Goal: Information Seeking & Learning: Learn about a topic

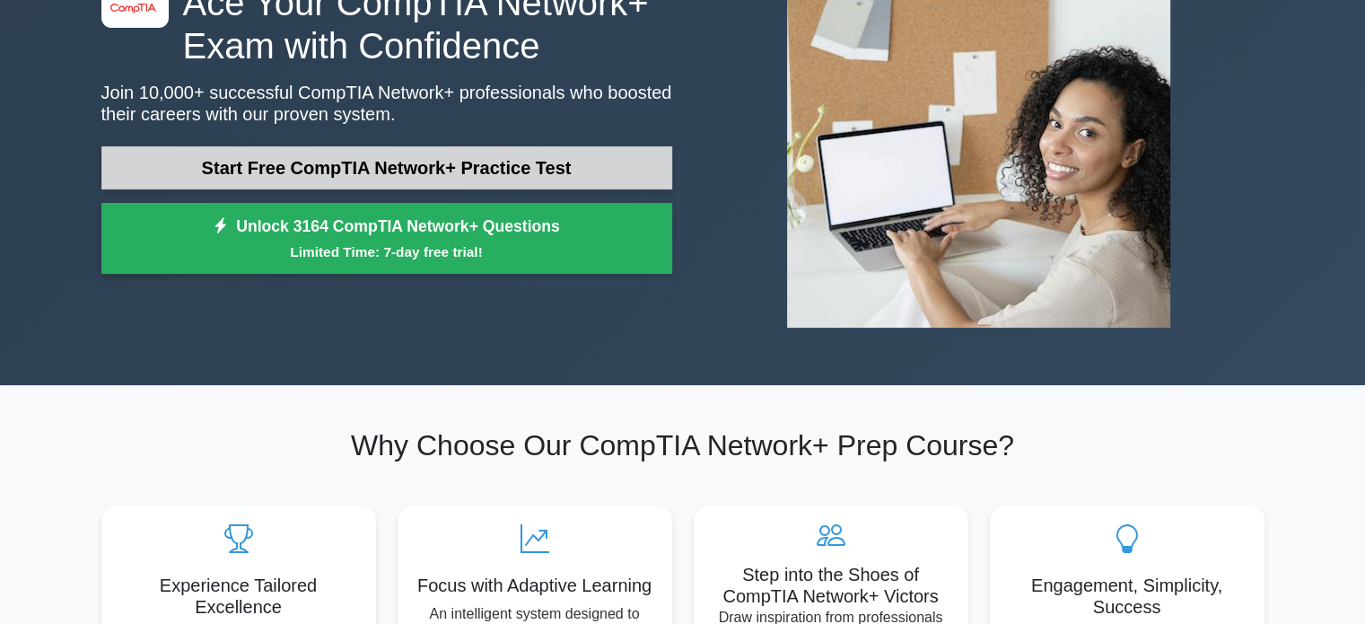
click at [375, 156] on link "Start Free CompTIA Network+ Practice Test" at bounding box center [386, 167] width 571 height 43
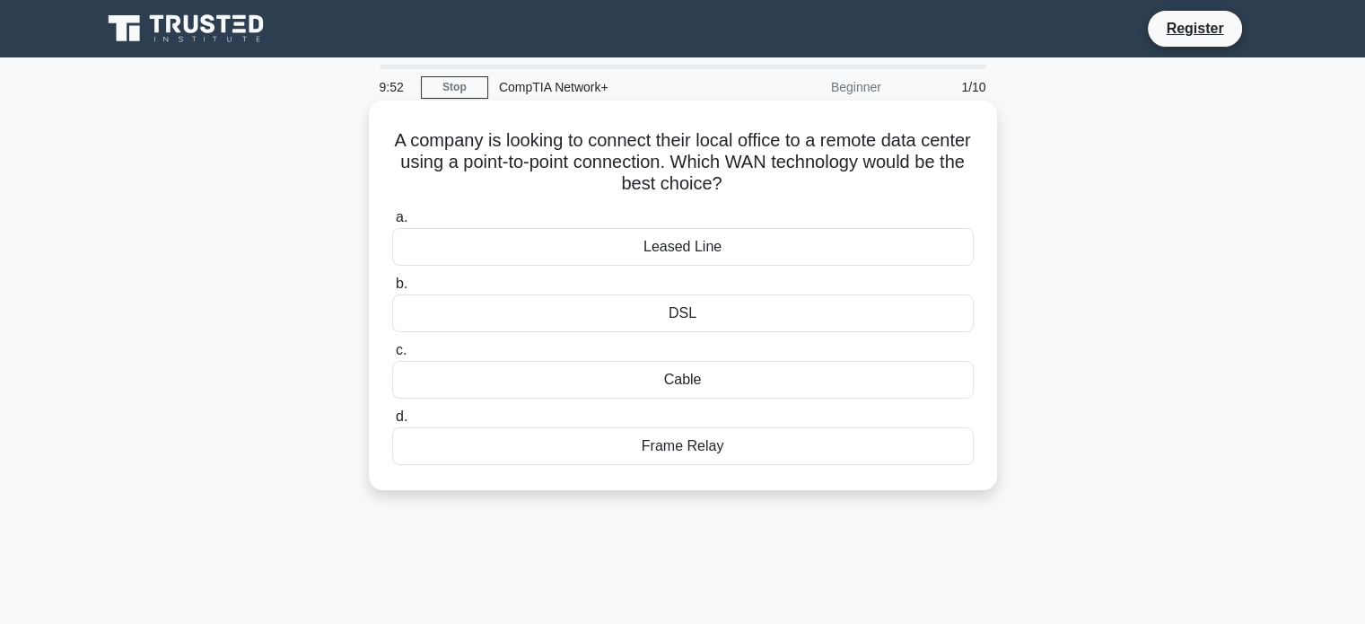
click at [689, 240] on div "Leased Line" at bounding box center [682, 247] width 581 height 38
click at [392, 223] on input "a. Leased Line" at bounding box center [392, 218] width 0 height 12
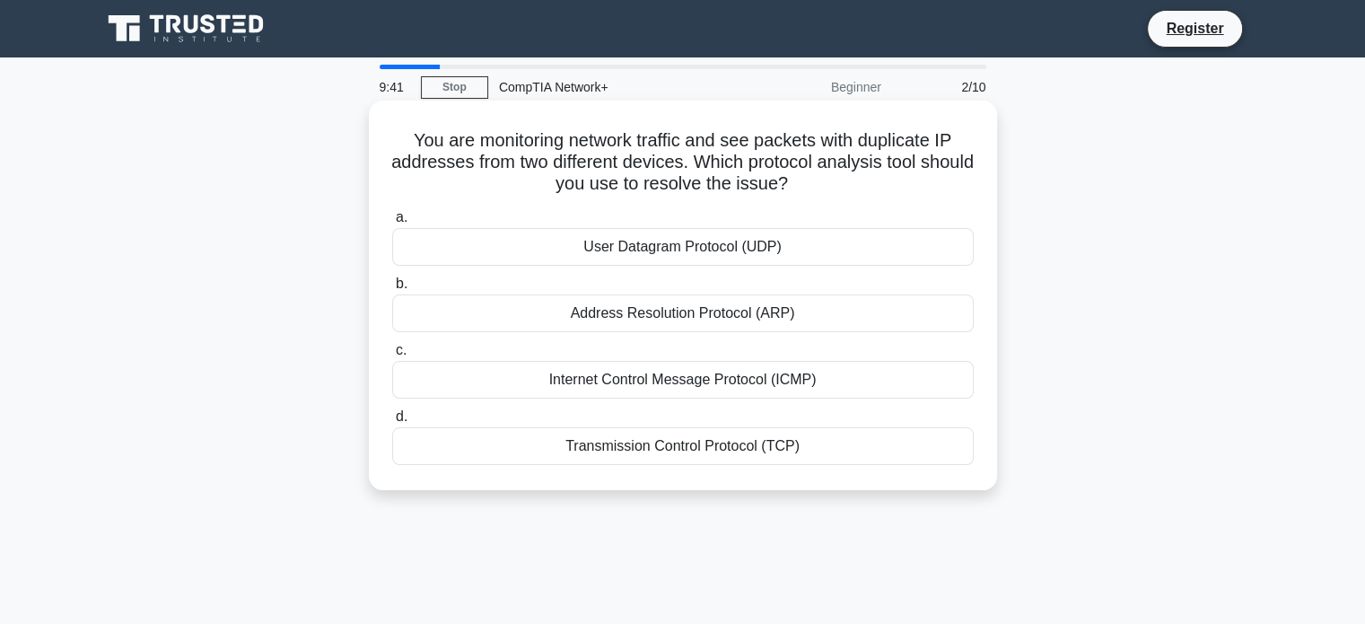
click at [746, 313] on div "Address Resolution Protocol (ARP)" at bounding box center [682, 313] width 581 height 38
click at [392, 290] on input "b. Address Resolution Protocol (ARP)" at bounding box center [392, 284] width 0 height 12
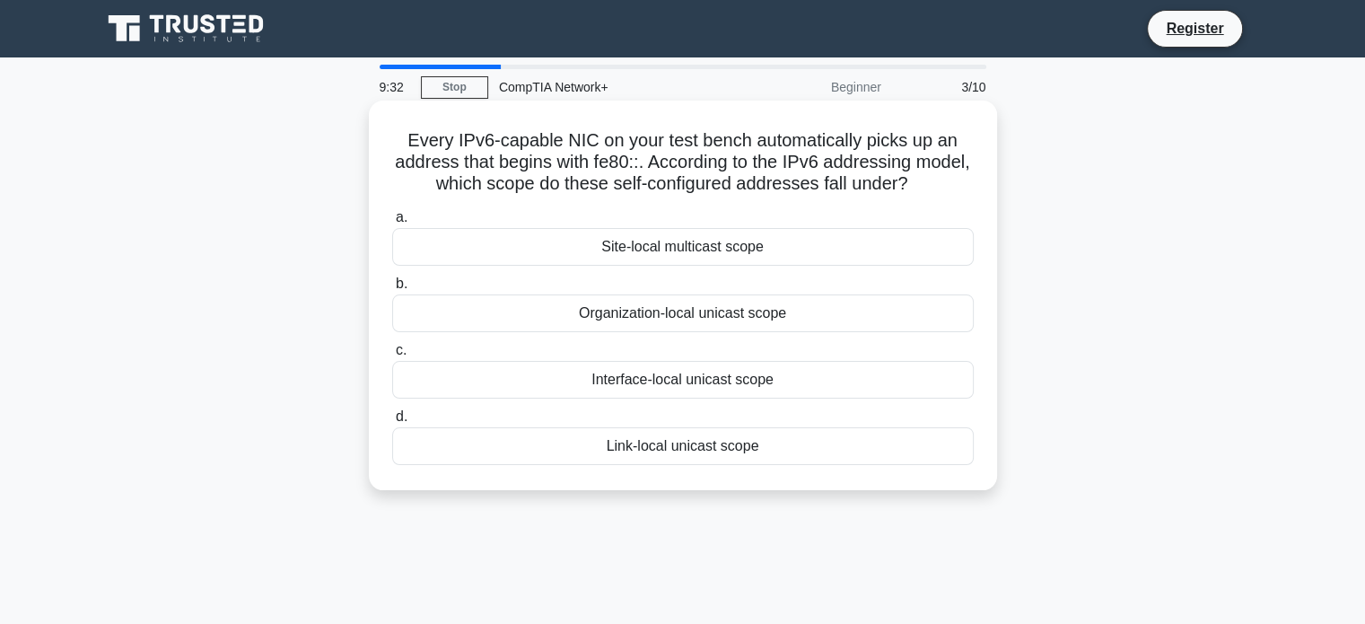
click at [650, 437] on div "Link-local unicast scope" at bounding box center [682, 446] width 581 height 38
click at [392, 423] on input "d. Link-local unicast scope" at bounding box center [392, 417] width 0 height 12
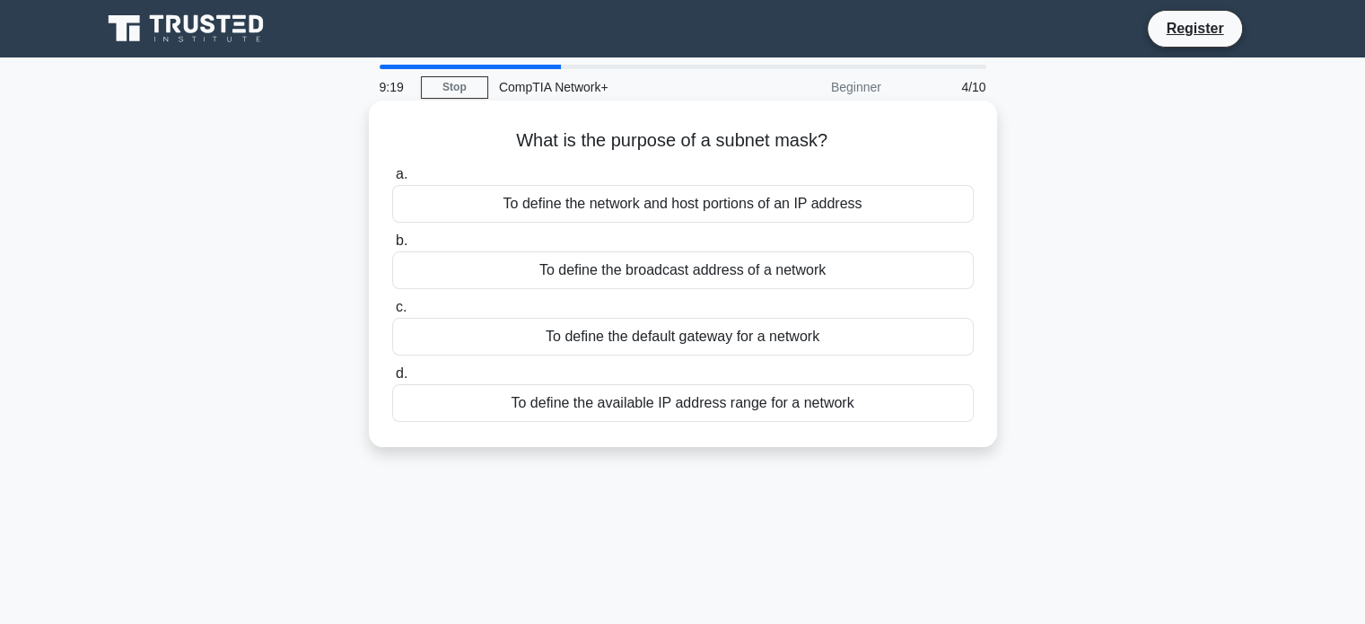
click at [686, 406] on div "To define the available IP address range for a network" at bounding box center [682, 403] width 581 height 38
click at [392, 380] on input "d. To define the available IP address range for a network" at bounding box center [392, 374] width 0 height 12
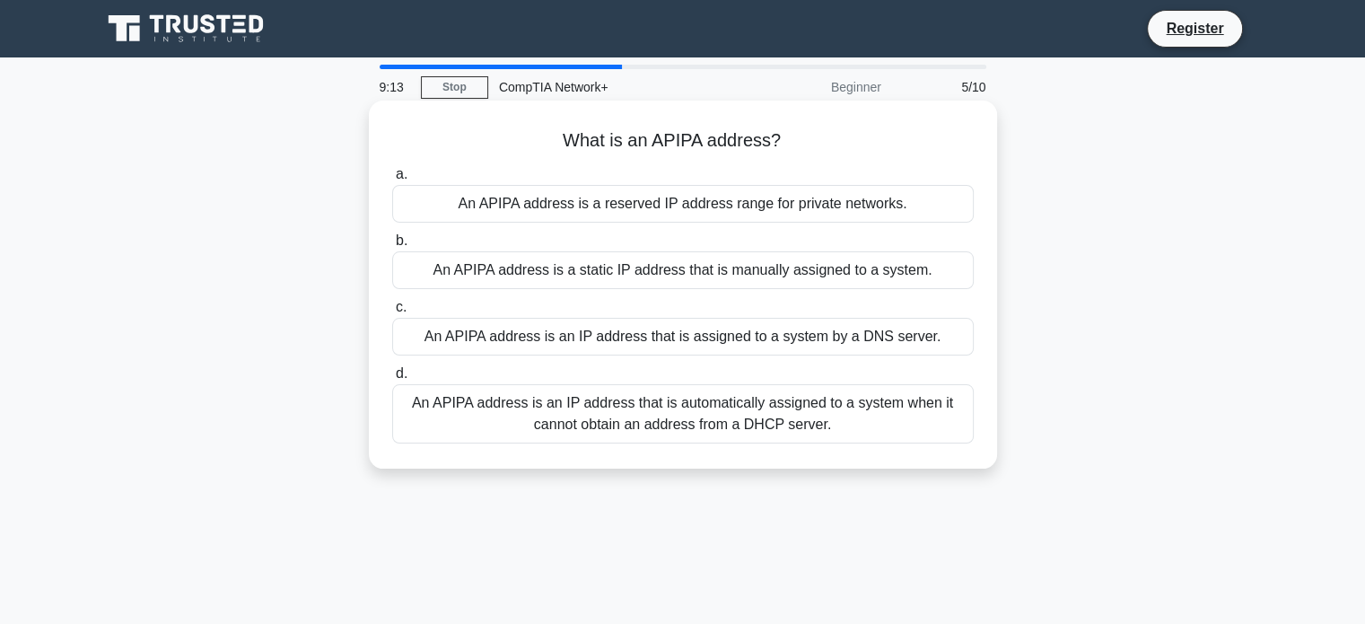
click at [725, 405] on div "An APIPA address is an IP address that is automatically assigned to a system wh…" at bounding box center [682, 413] width 581 height 59
click at [392, 380] on input "d. An APIPA address is an IP address that is automatically assigned to a system…" at bounding box center [392, 374] width 0 height 12
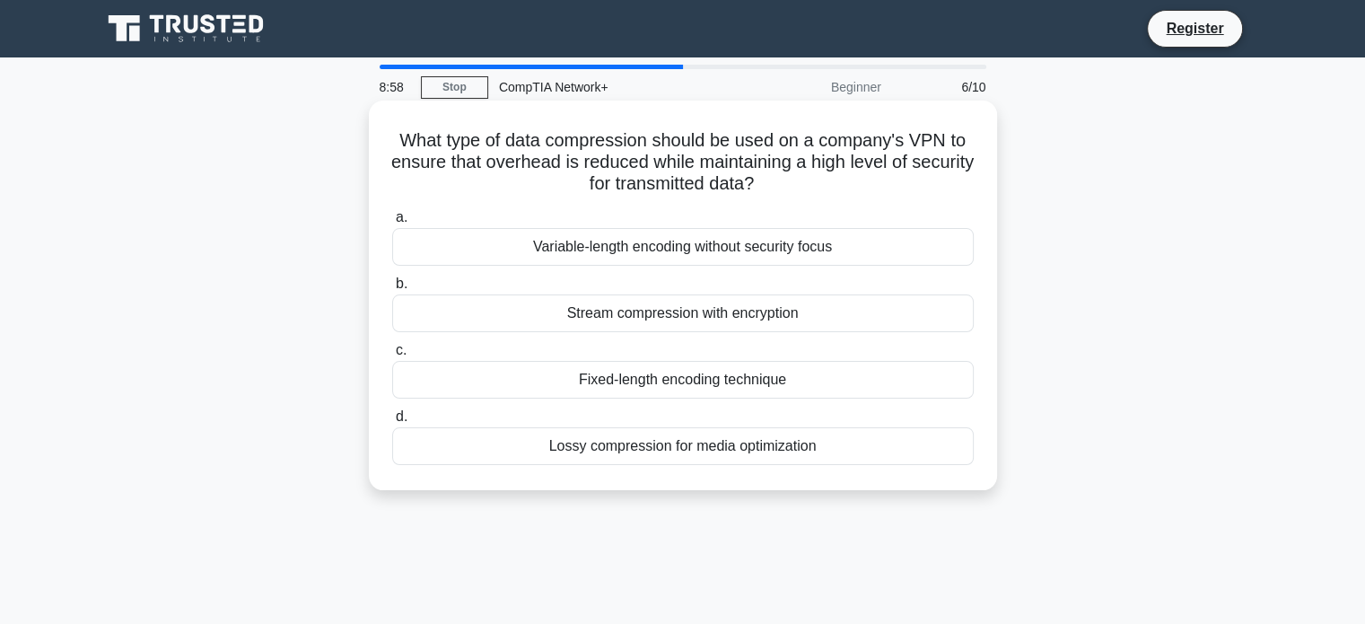
click at [703, 325] on div "Stream compression with encryption" at bounding box center [682, 313] width 581 height 38
click at [392, 290] on input "b. Stream compression with encryption" at bounding box center [392, 284] width 0 height 12
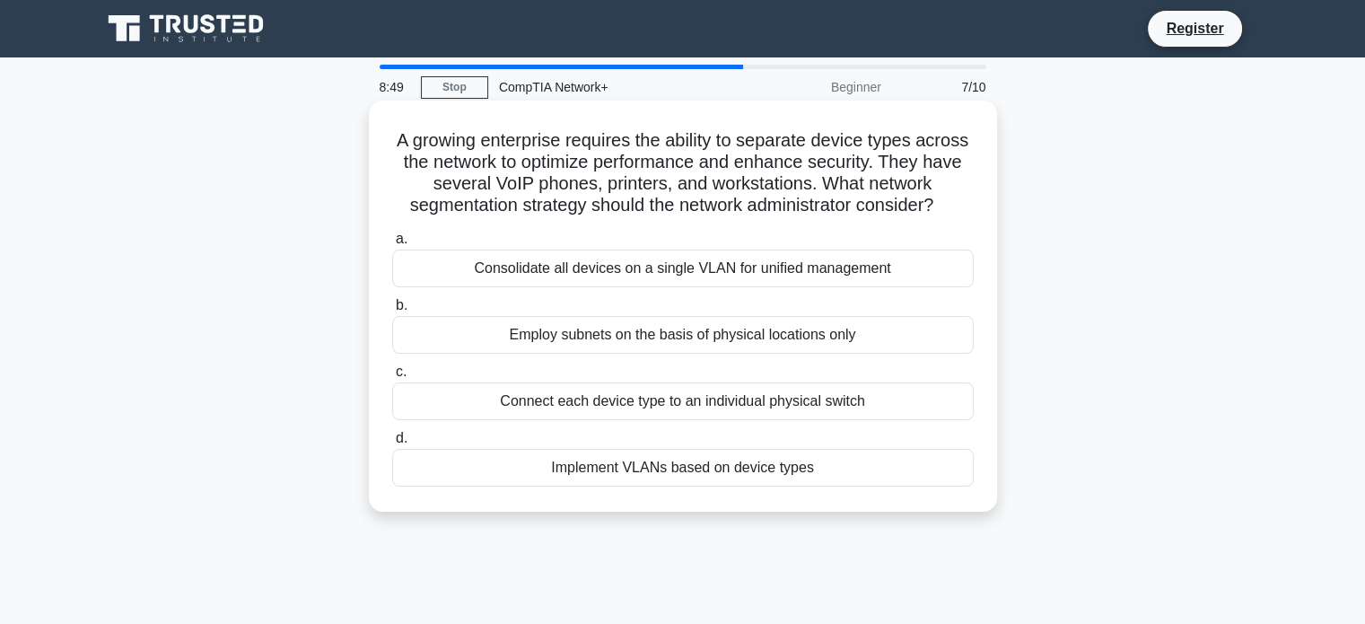
click at [705, 486] on div "Implement VLANs based on device types" at bounding box center [682, 468] width 581 height 38
click at [392, 444] on input "d. Implement VLANs based on device types" at bounding box center [392, 439] width 0 height 12
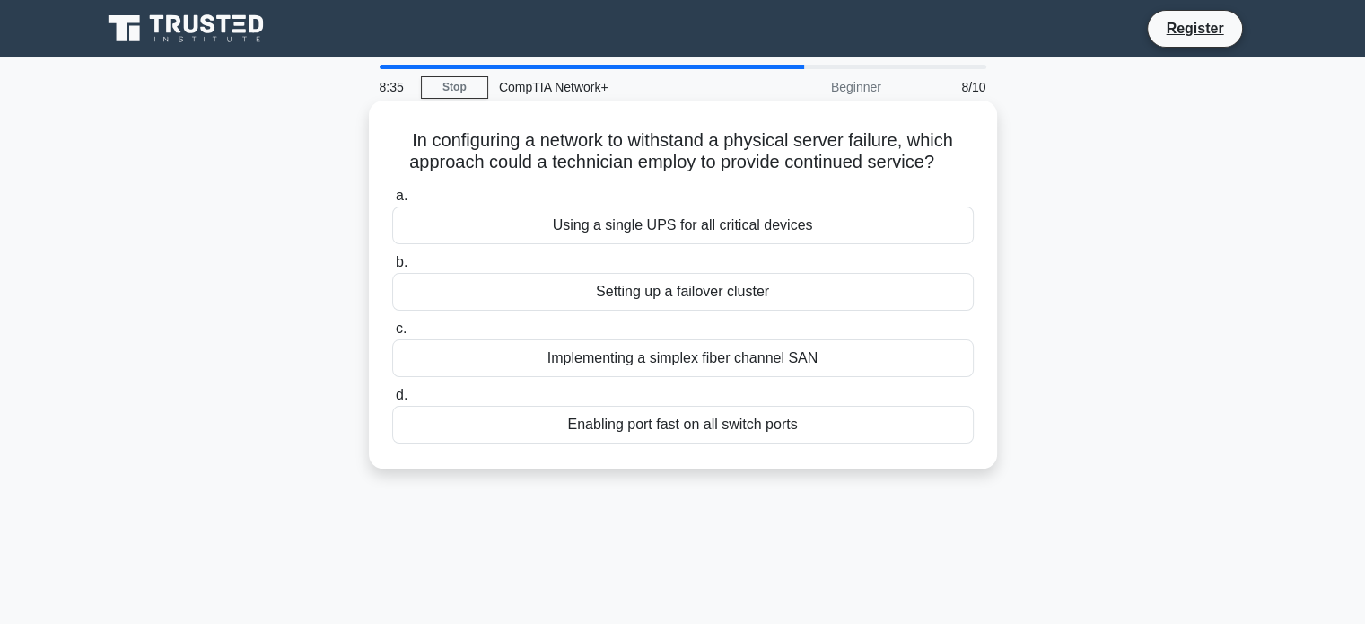
click at [737, 287] on div "Setting up a failover cluster" at bounding box center [682, 292] width 581 height 38
click at [392, 268] on input "b. Setting up a failover cluster" at bounding box center [392, 263] width 0 height 12
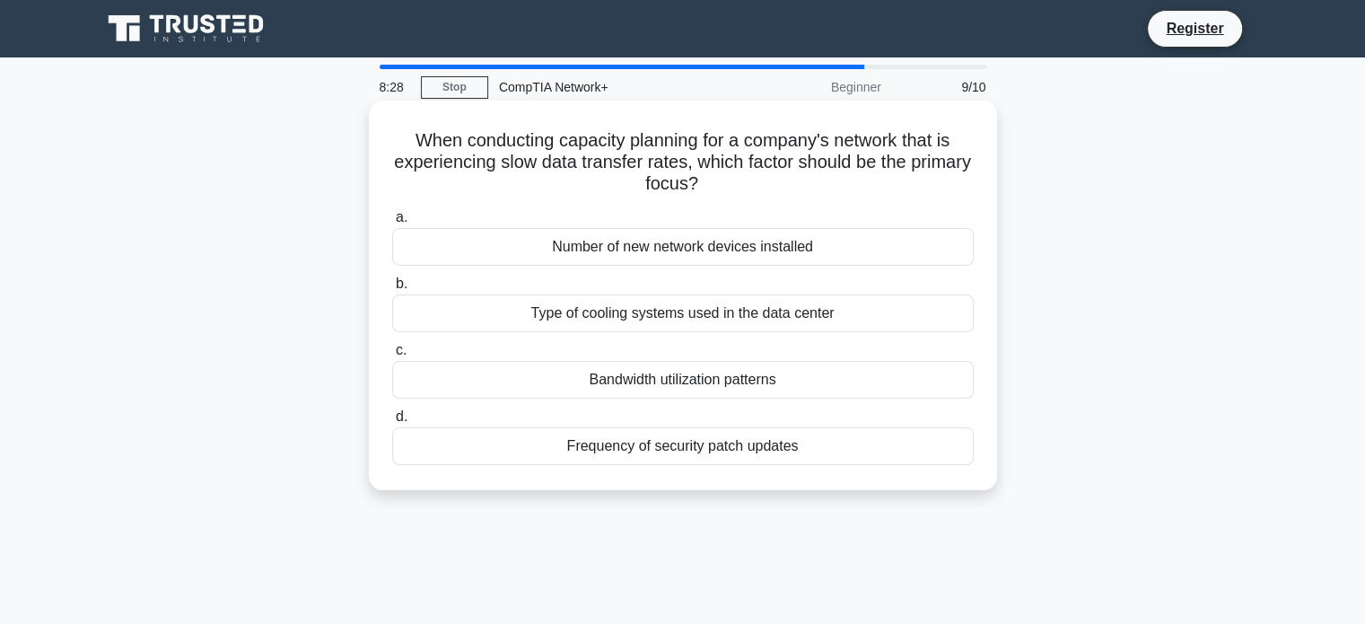
click at [717, 388] on div "Bandwidth utilization patterns" at bounding box center [682, 380] width 581 height 38
click at [392, 356] on input "c. Bandwidth utilization patterns" at bounding box center [392, 351] width 0 height 12
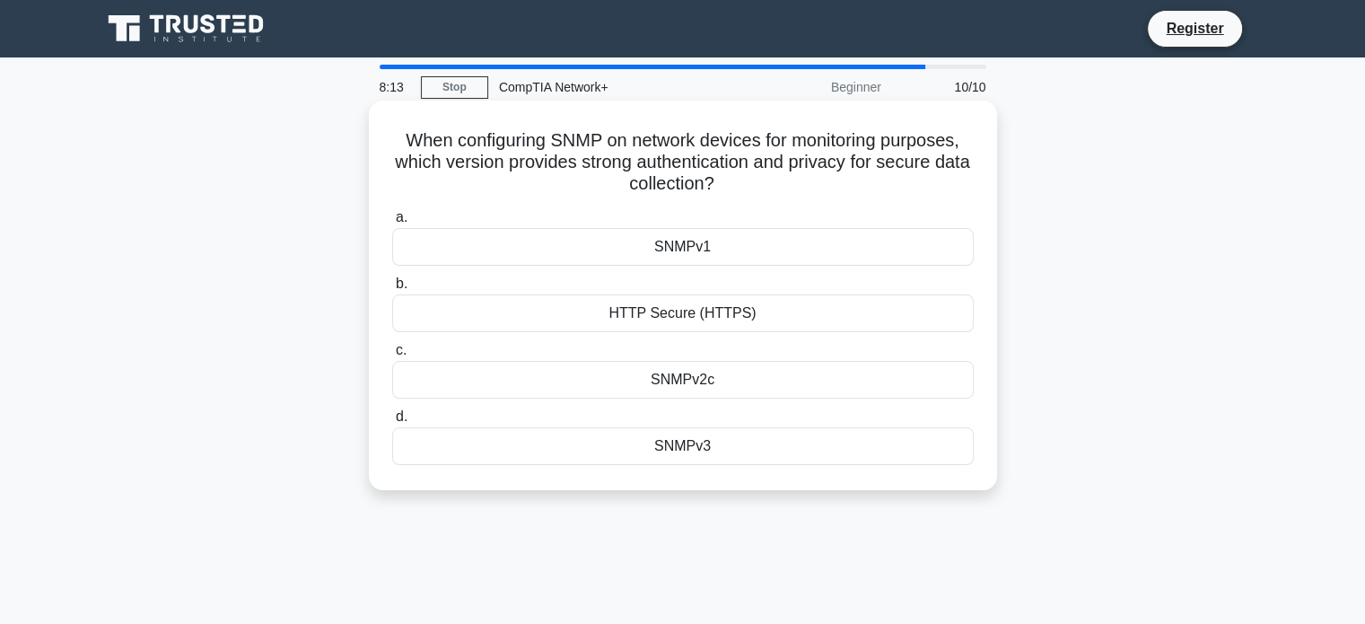
click at [726, 448] on div "SNMPv3" at bounding box center [682, 446] width 581 height 38
click at [392, 423] on input "d. SNMPv3" at bounding box center [392, 417] width 0 height 12
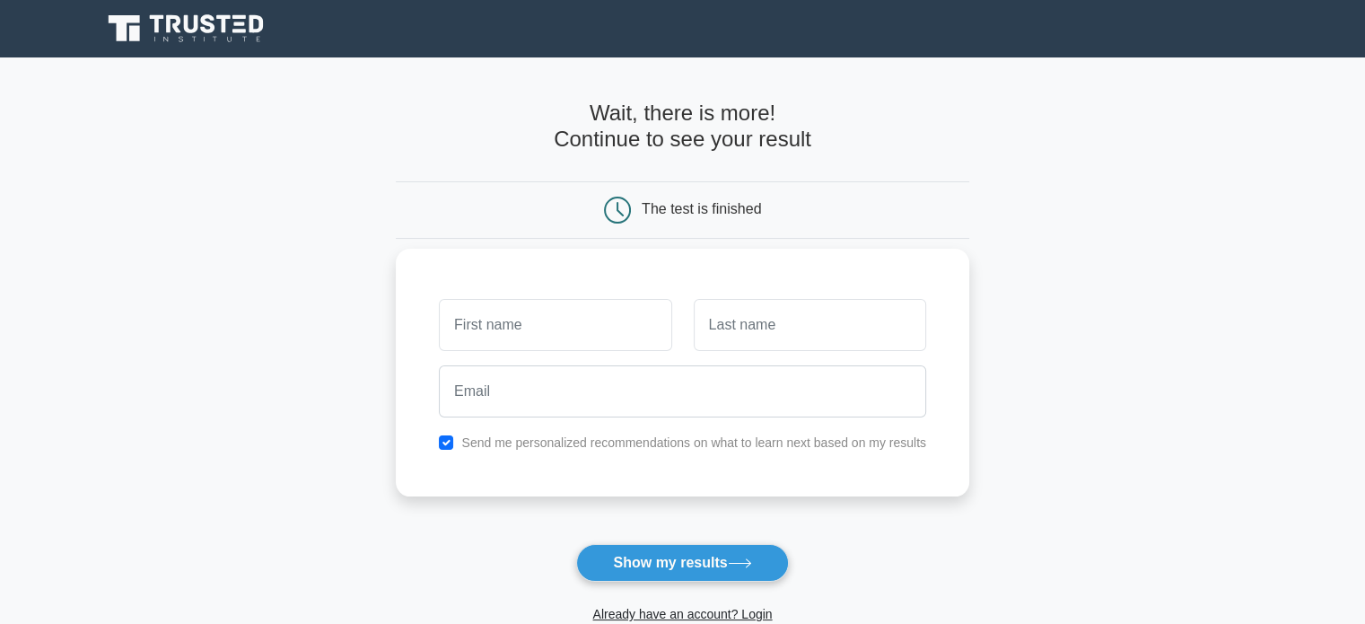
click at [601, 443] on label "Send me personalized recommendations on what to learn next based on my results" at bounding box center [693, 442] width 465 height 14
click at [453, 444] on input "checkbox" at bounding box center [446, 442] width 14 height 14
checkbox input "false"
click at [639, 563] on button "Show my results" at bounding box center [682, 563] width 212 height 38
click at [500, 324] on input "text" at bounding box center [555, 325] width 232 height 52
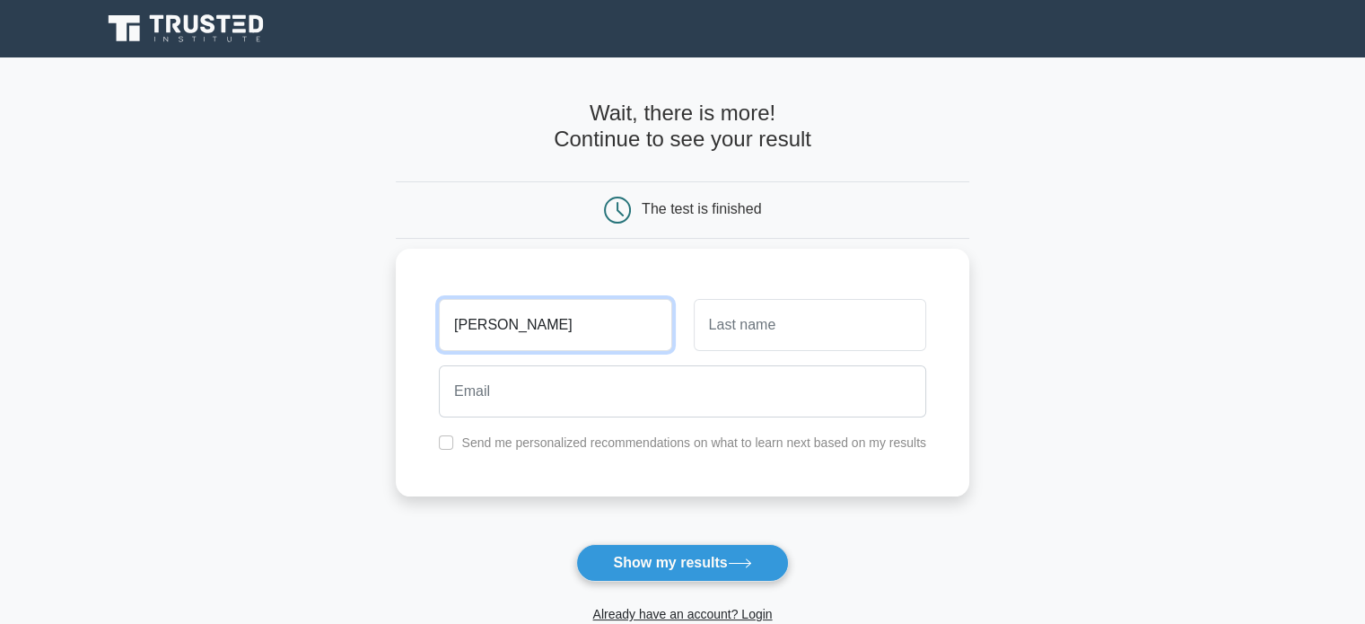
type input "kristopher"
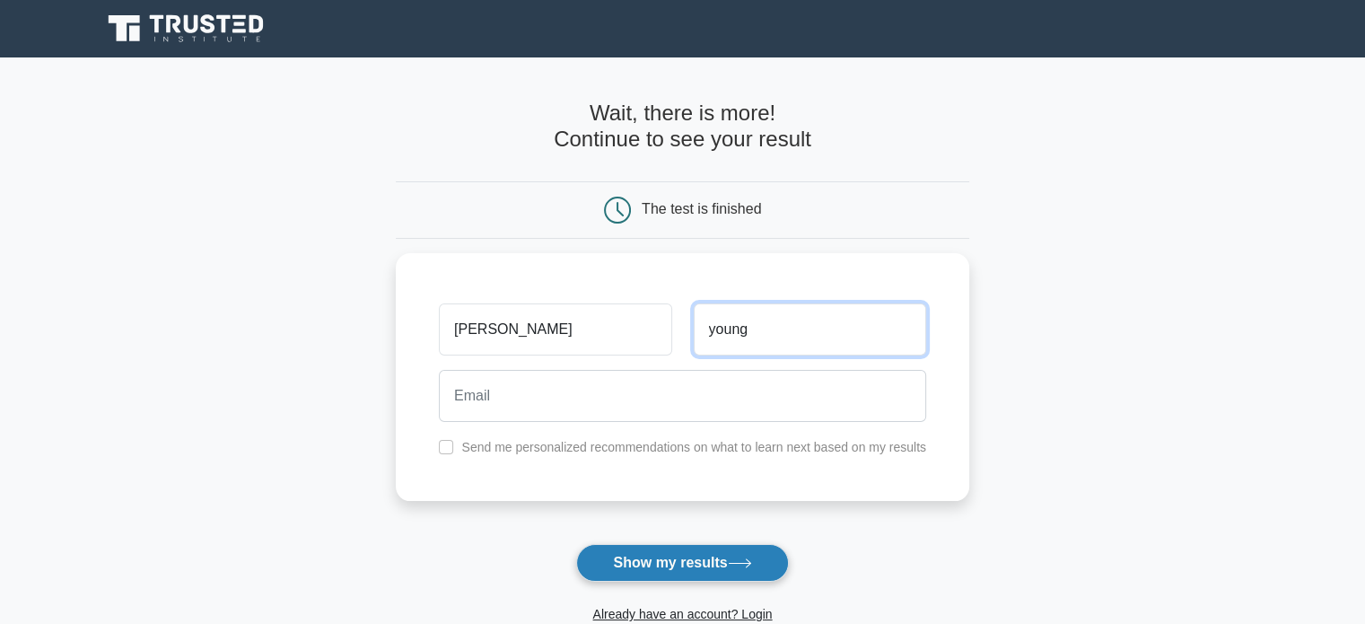
type input "young"
click at [646, 559] on button "Show my results" at bounding box center [682, 563] width 212 height 38
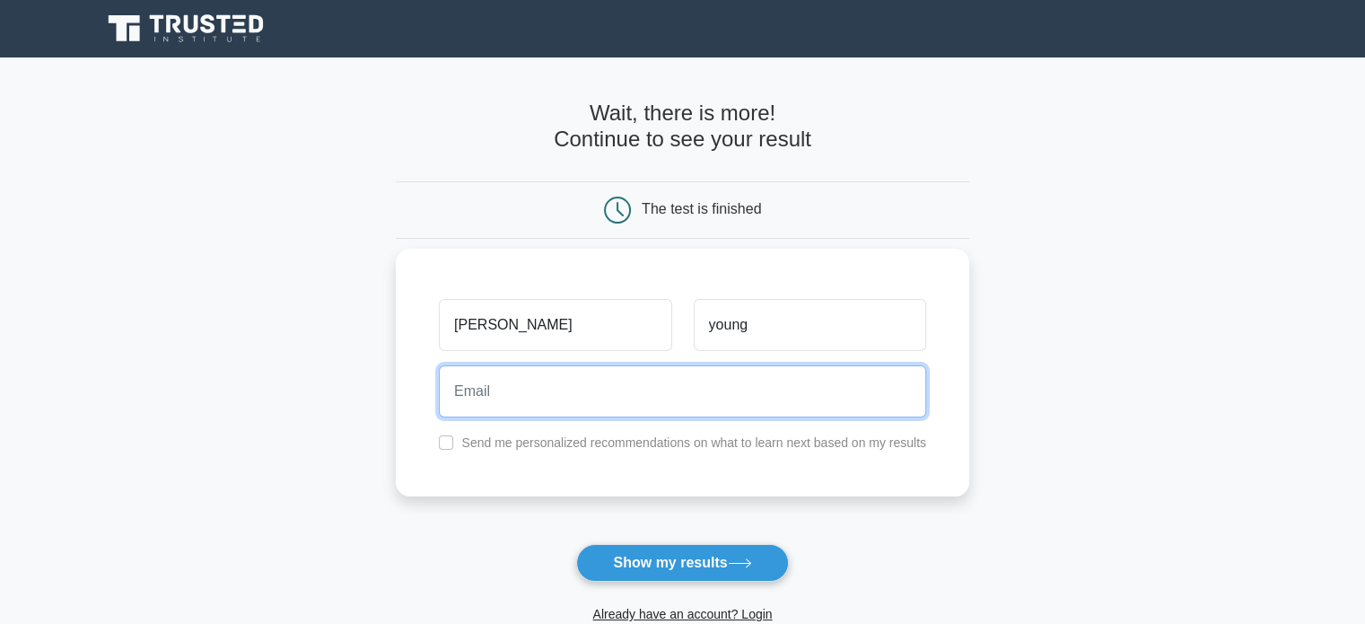
click at [606, 398] on input "email" at bounding box center [682, 391] width 487 height 52
type input "kristopher.e.j.young@gmail.com"
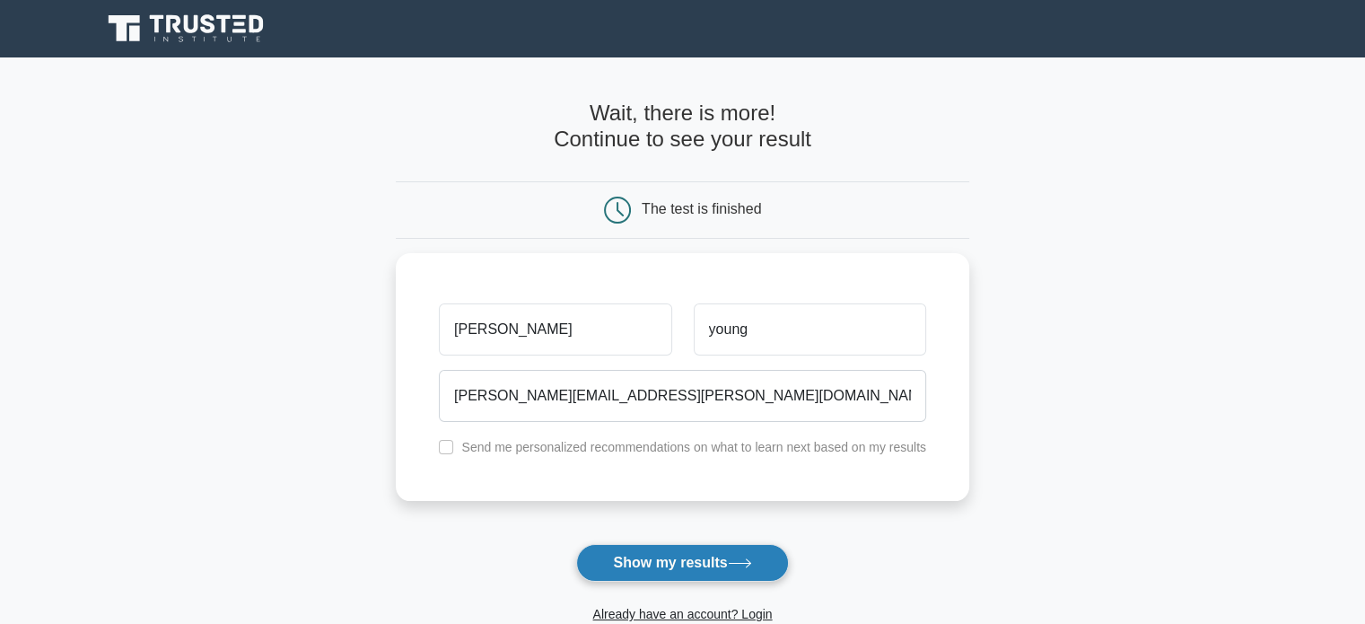
click at [689, 559] on button "Show my results" at bounding box center [682, 563] width 212 height 38
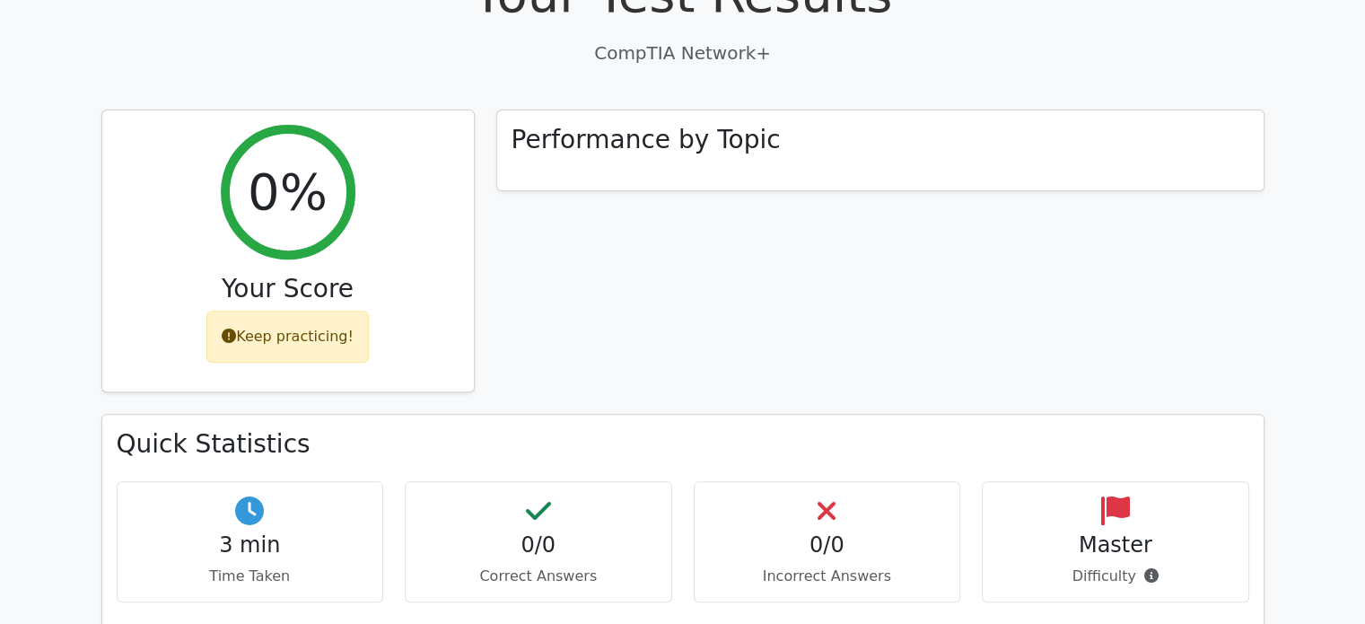
scroll to position [517, 0]
